Goal: Transaction & Acquisition: Purchase product/service

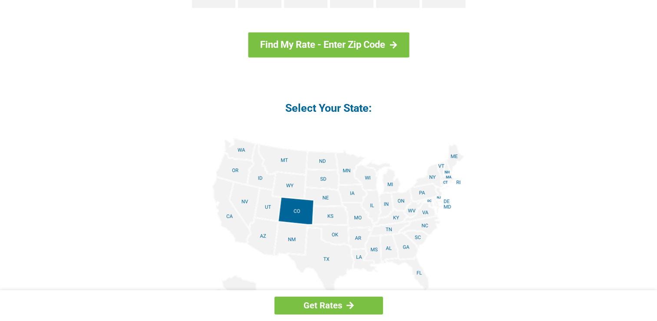
scroll to position [1043, 0]
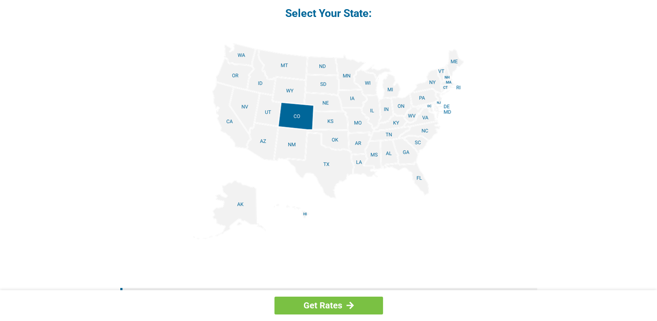
click at [321, 86] on img at bounding box center [328, 141] width 271 height 196
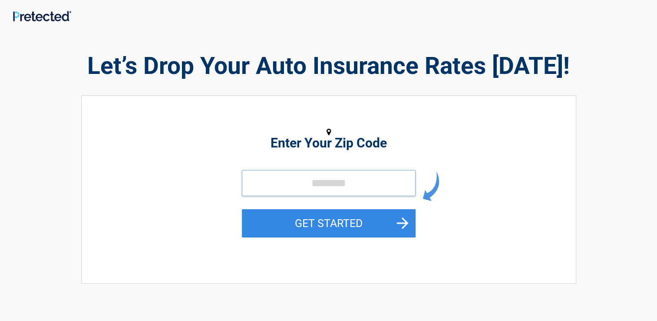
click at [337, 177] on input "tel" at bounding box center [329, 183] width 174 height 26
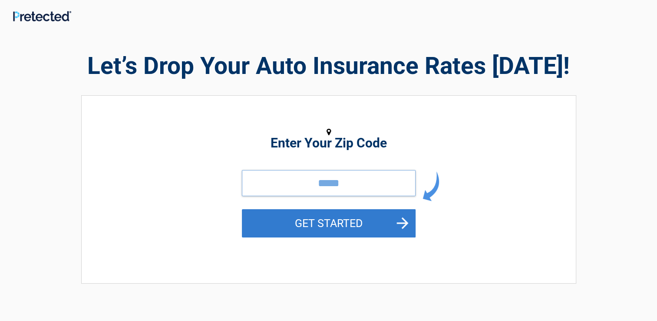
type input "*****"
click at [402, 220] on button "GET STARTED" at bounding box center [329, 223] width 174 height 28
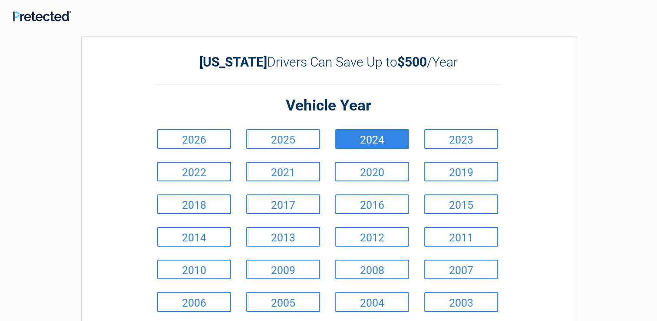
click at [379, 134] on link "2024" at bounding box center [372, 139] width 74 height 20
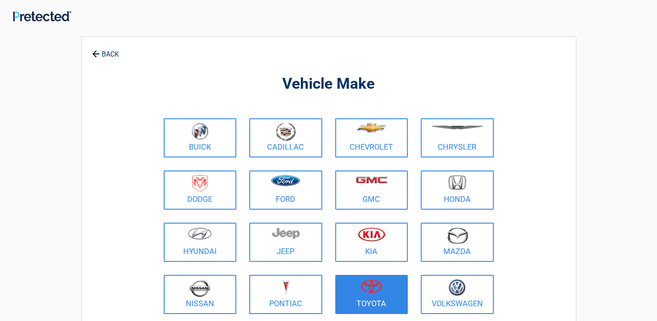
click at [360, 287] on figure at bounding box center [372, 289] width 63 height 20
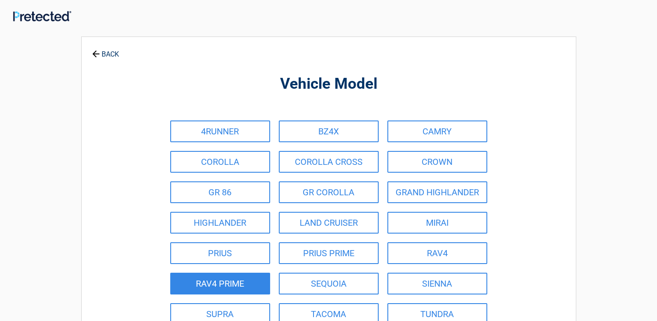
click at [246, 277] on link "RAV4 PRIME" at bounding box center [220, 283] width 100 height 22
